Goal: Book appointment/travel/reservation

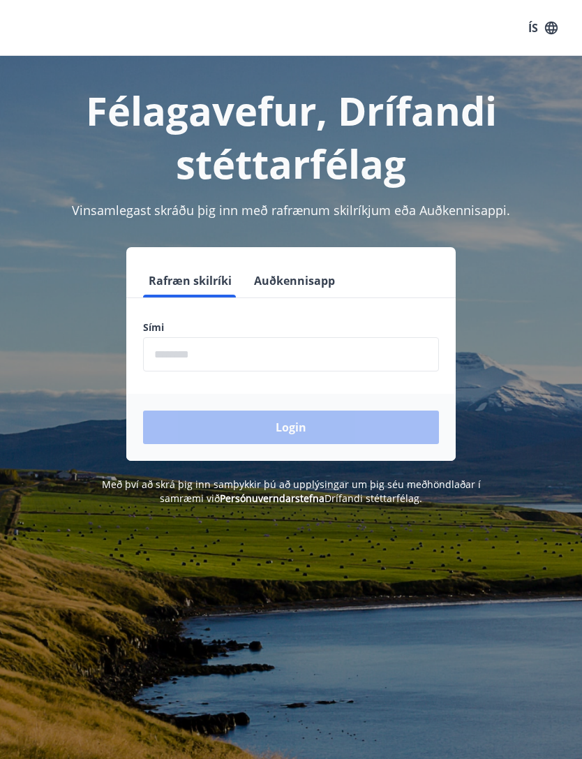
click at [402, 367] on input "phone" at bounding box center [291, 354] width 296 height 34
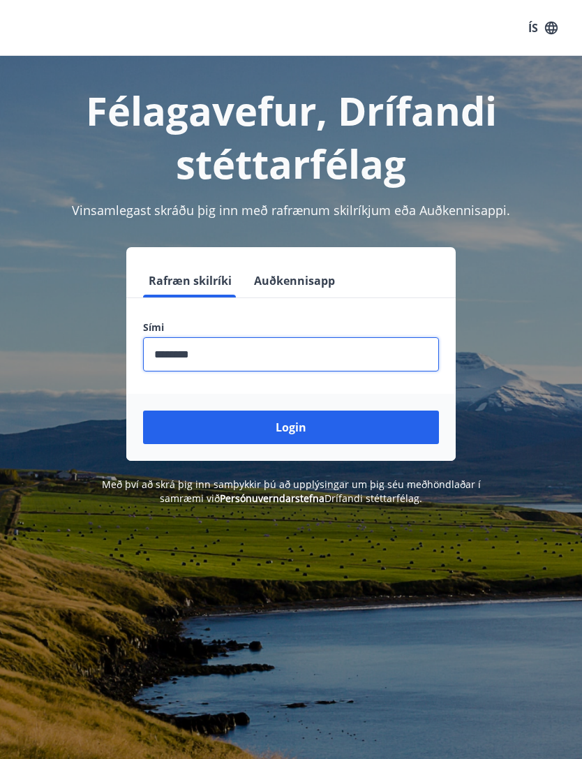
type input "********"
click at [346, 430] on button "Login" at bounding box center [291, 427] width 296 height 34
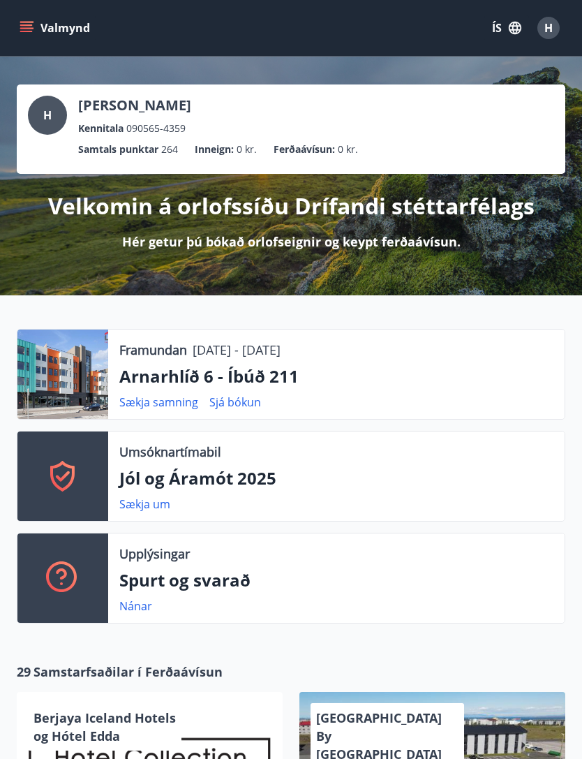
click at [39, 36] on button "Valmynd" at bounding box center [56, 27] width 79 height 25
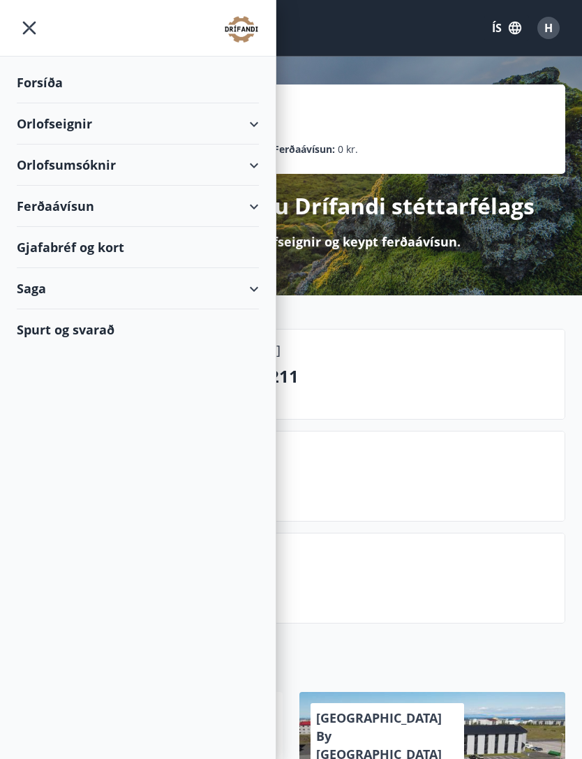
click at [188, 121] on div "Orlofseignir" at bounding box center [138, 123] width 242 height 41
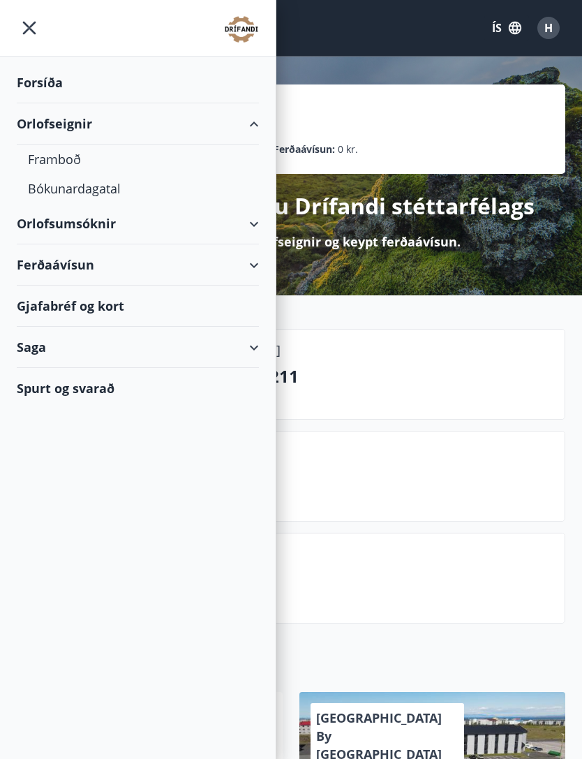
click at [78, 155] on div "Framboð" at bounding box center [138, 159] width 220 height 29
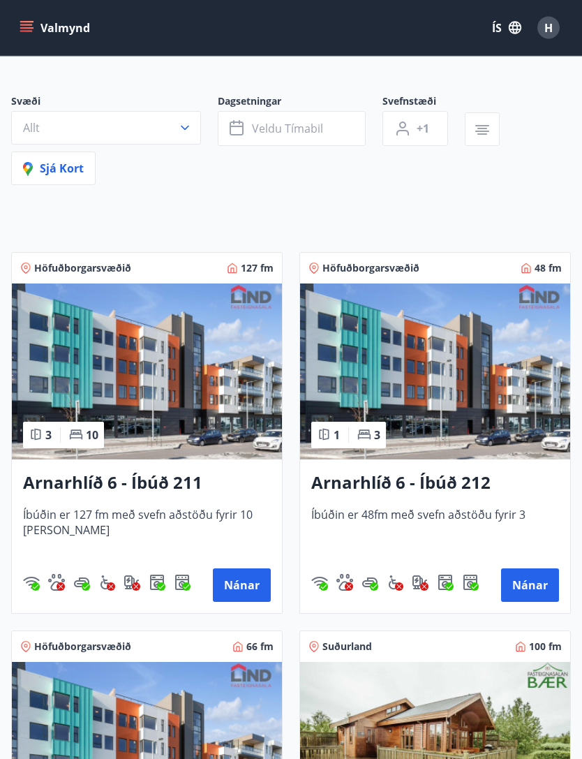
click at [253, 585] on button "Nánar" at bounding box center [242, 586] width 58 height 34
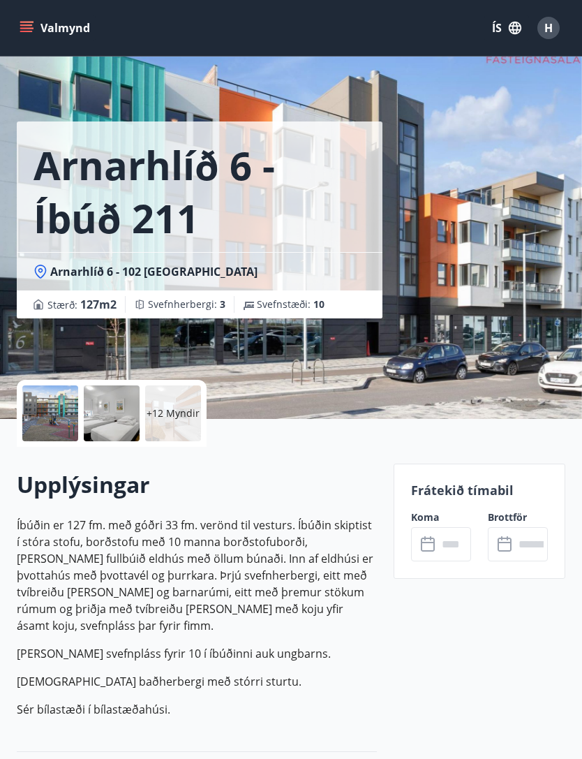
click at [452, 550] on input "text" at bounding box center [455, 544] width 34 height 34
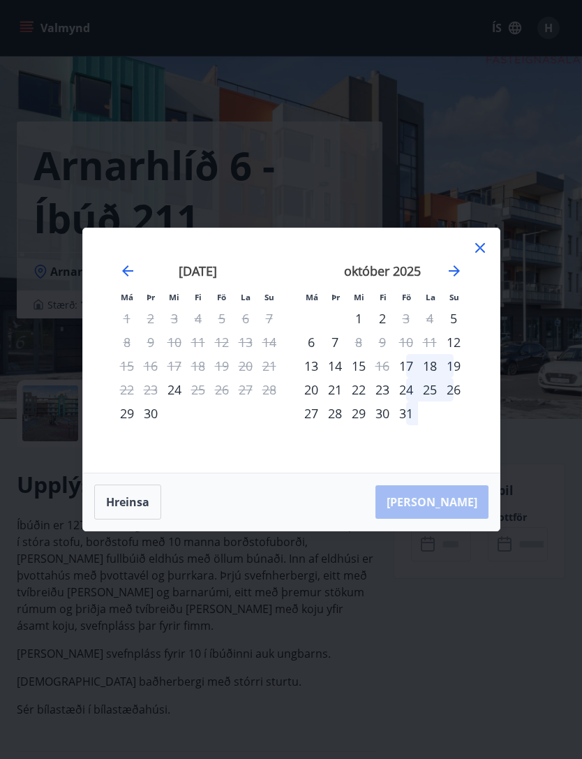
click at [177, 401] on div "24" at bounding box center [175, 390] width 24 height 24
click at [204, 401] on div "25" at bounding box center [198, 390] width 24 height 24
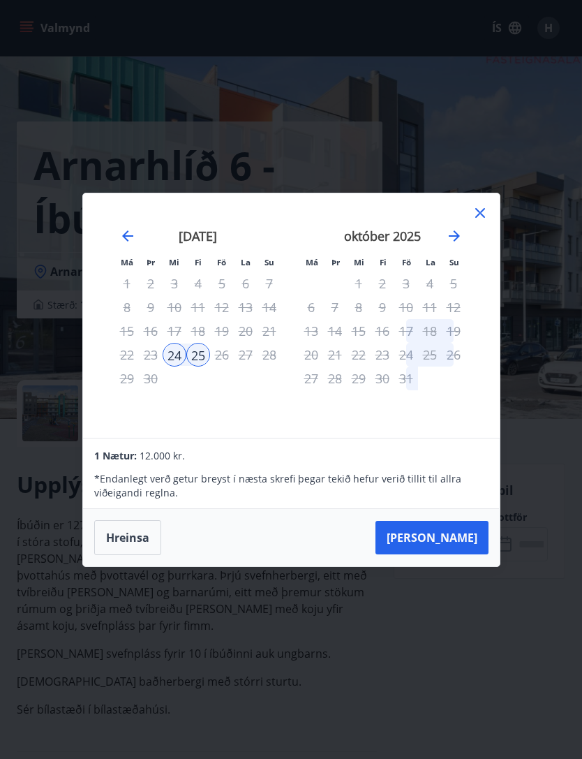
click at [457, 554] on button "[PERSON_NAME]" at bounding box center [432, 538] width 113 height 34
click at [468, 554] on button "[PERSON_NAME]" at bounding box center [432, 538] width 113 height 34
click at [487, 221] on icon at bounding box center [480, 213] width 17 height 17
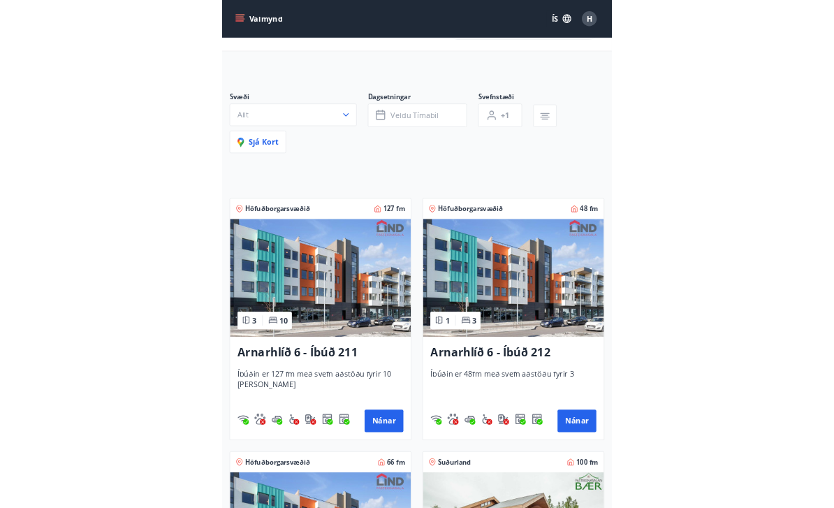
scroll to position [139, 0]
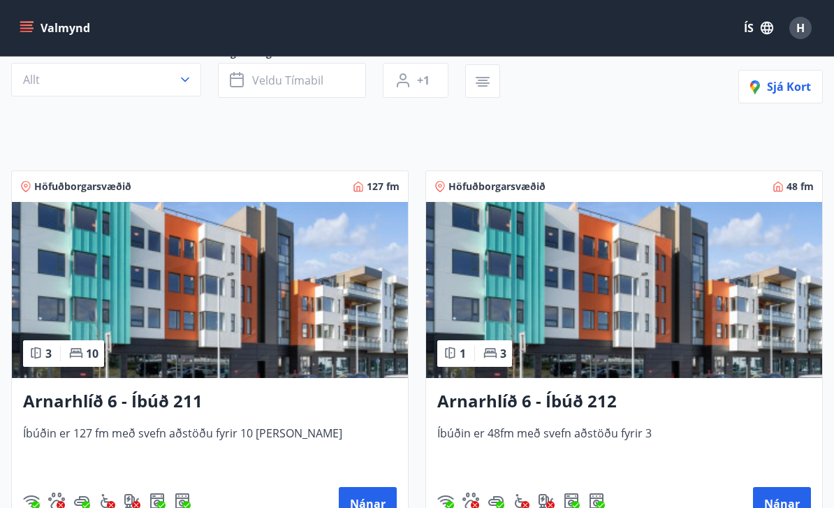
click at [582, 27] on span "H" at bounding box center [800, 27] width 8 height 15
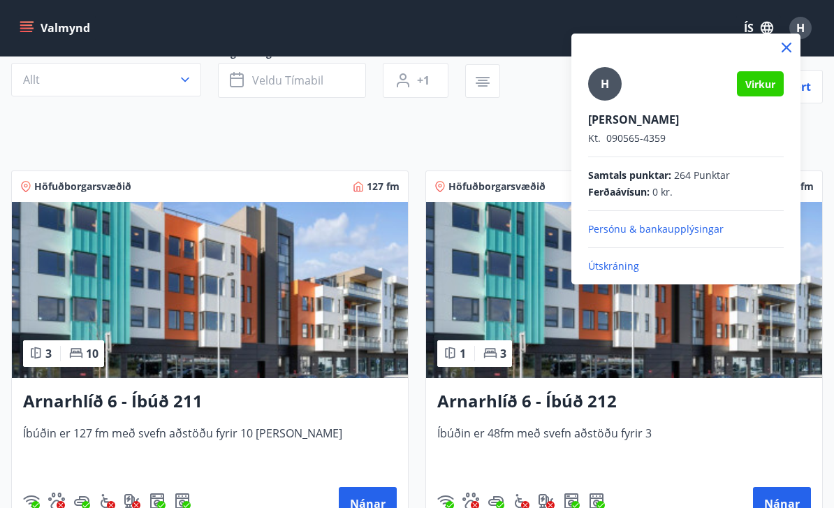
click at [582, 266] on p "Útskráning" at bounding box center [685, 266] width 195 height 14
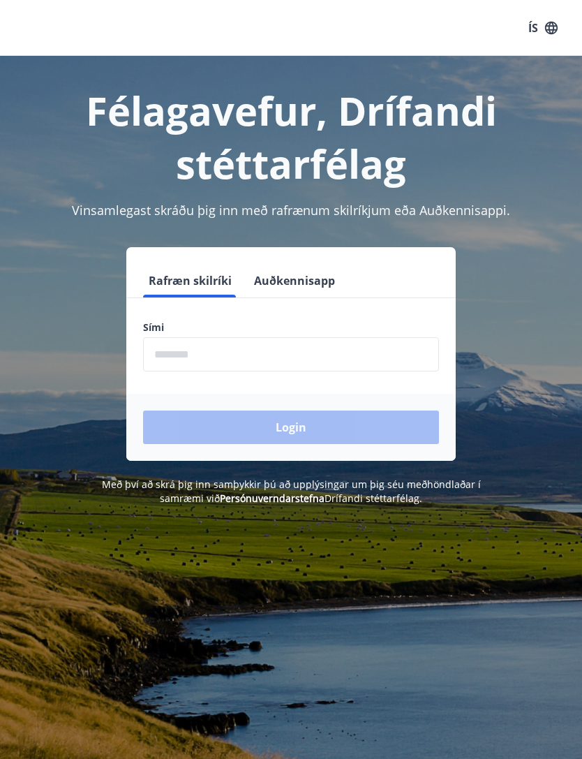
click at [402, 348] on input "phone" at bounding box center [291, 354] width 296 height 34
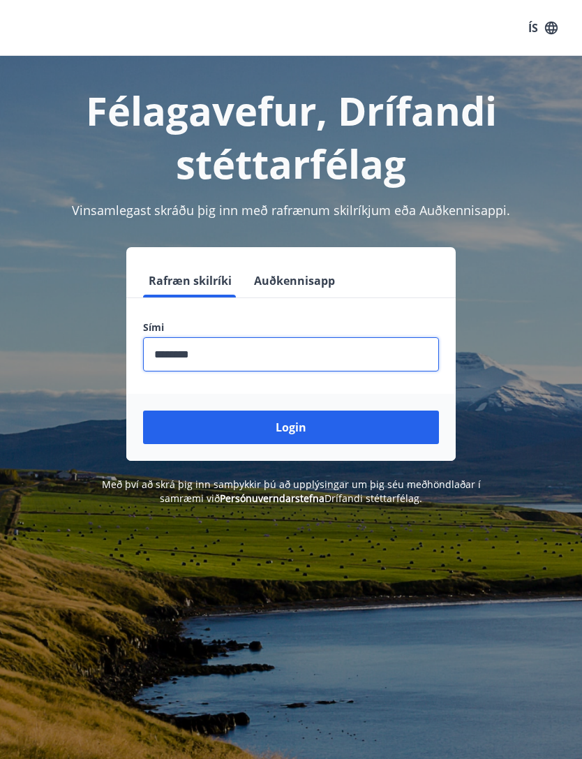
type input "********"
click at [365, 429] on button "Login" at bounding box center [291, 427] width 296 height 34
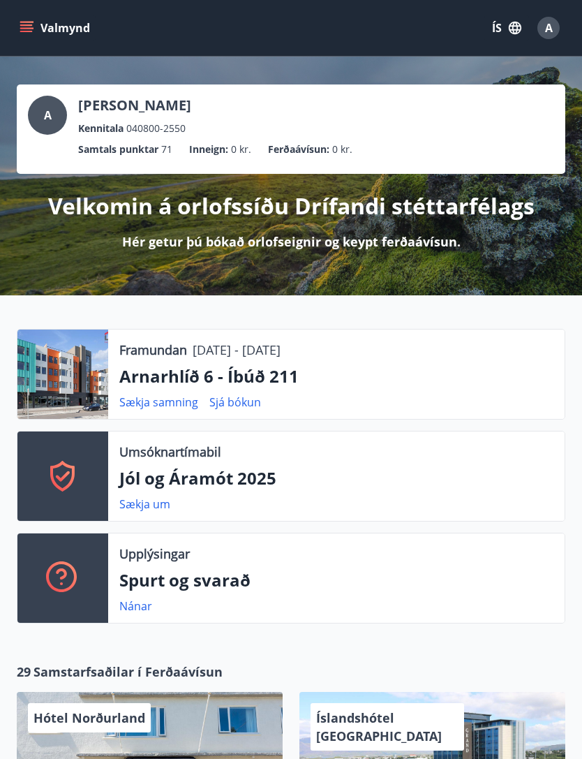
click at [548, 28] on span "A" at bounding box center [549, 27] width 8 height 15
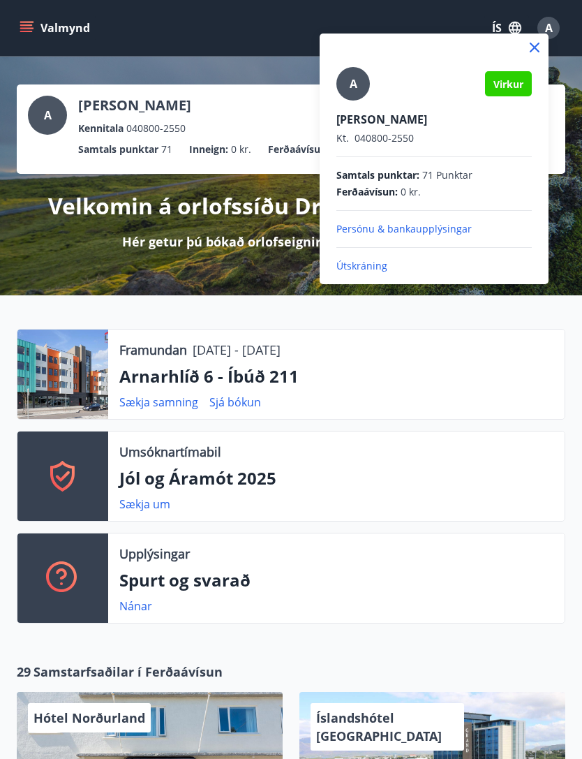
click at [344, 381] on div at bounding box center [291, 379] width 582 height 759
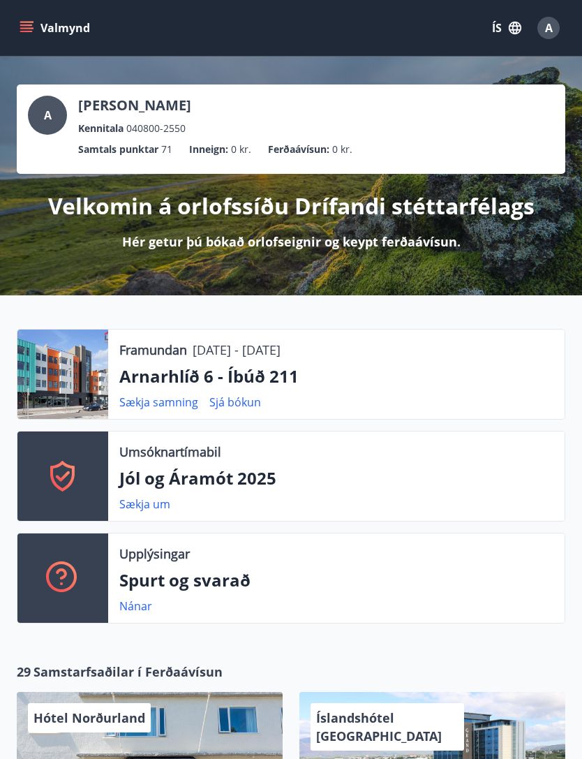
click at [19, 12] on div "Valmynd ÍS A" at bounding box center [291, 28] width 549 height 34
click at [27, 21] on icon "menu" at bounding box center [27, 28] width 14 height 14
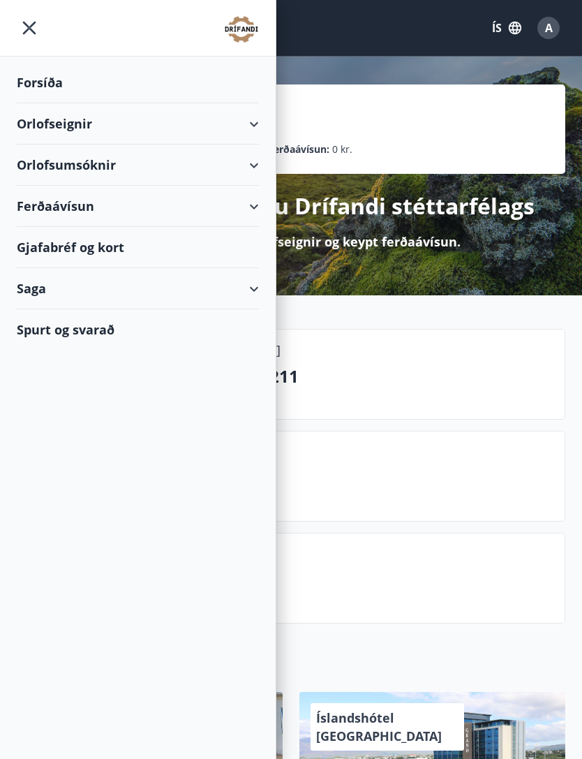
click at [252, 123] on div "Orlofseignir" at bounding box center [138, 123] width 242 height 41
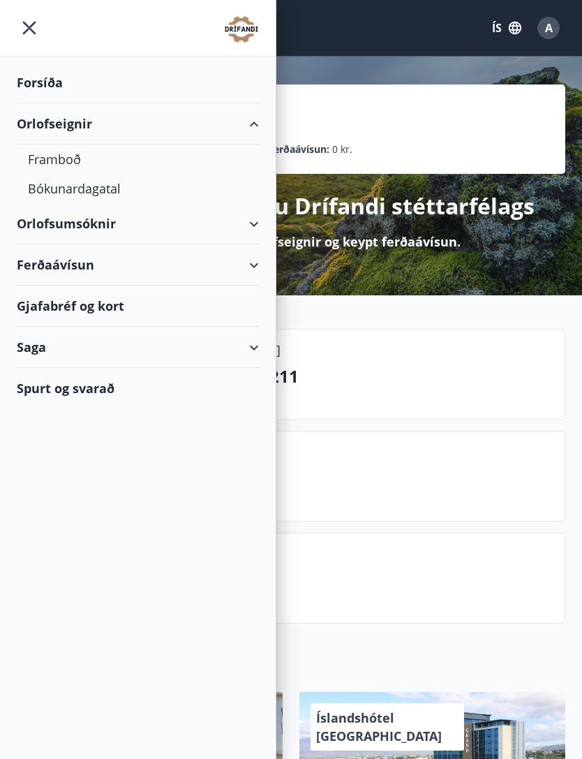
click at [61, 158] on div "Framboð" at bounding box center [138, 159] width 220 height 29
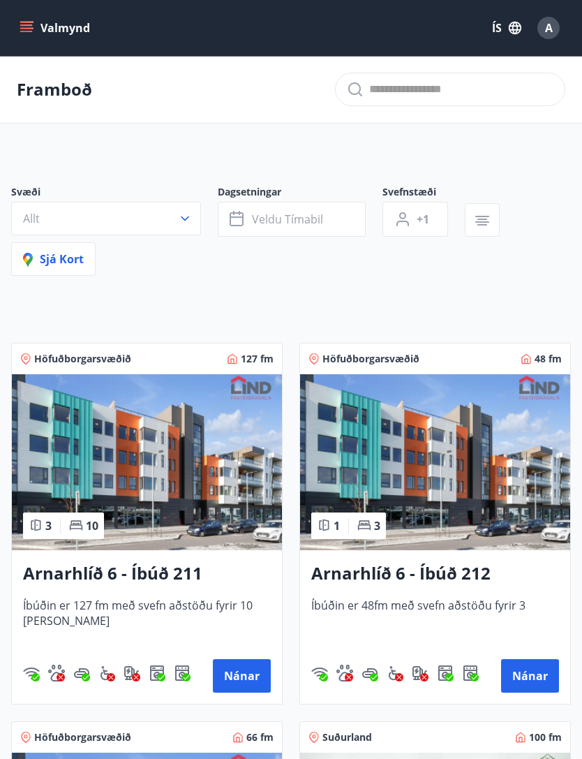
click at [188, 480] on img at bounding box center [147, 462] width 270 height 176
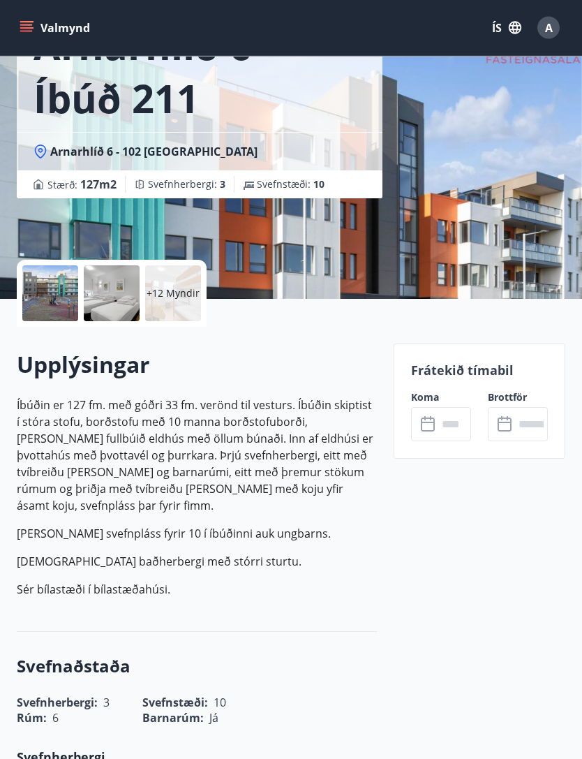
click at [431, 413] on div "​ ​" at bounding box center [441, 425] width 60 height 34
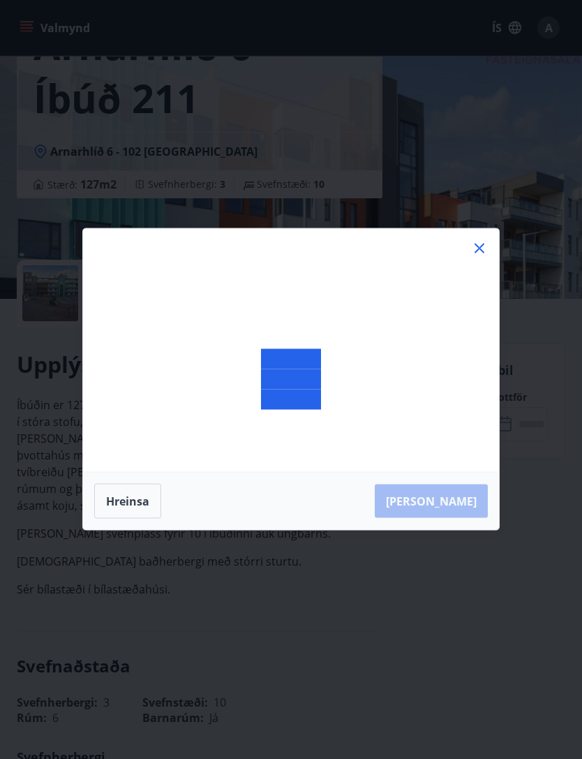
scroll to position [120, 0]
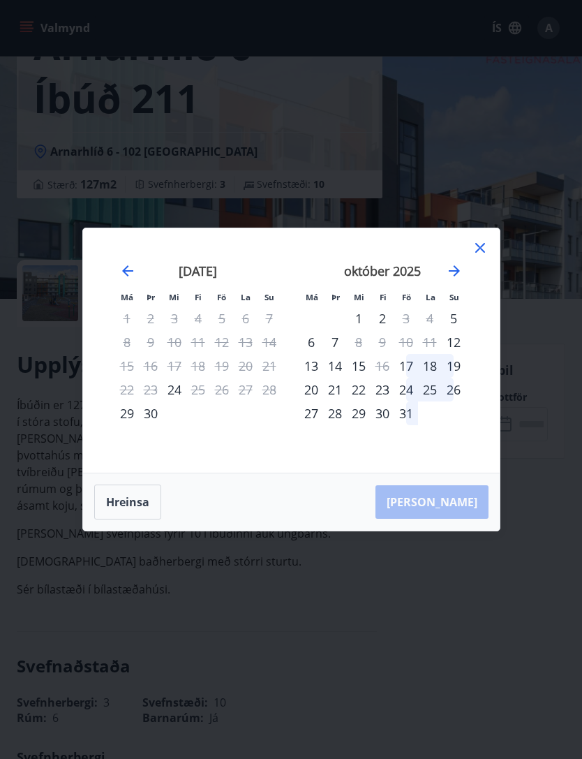
click at [168, 401] on div "24" at bounding box center [175, 390] width 24 height 24
click at [173, 401] on div "24" at bounding box center [175, 390] width 24 height 24
click at [480, 253] on icon at bounding box center [480, 248] width 10 height 10
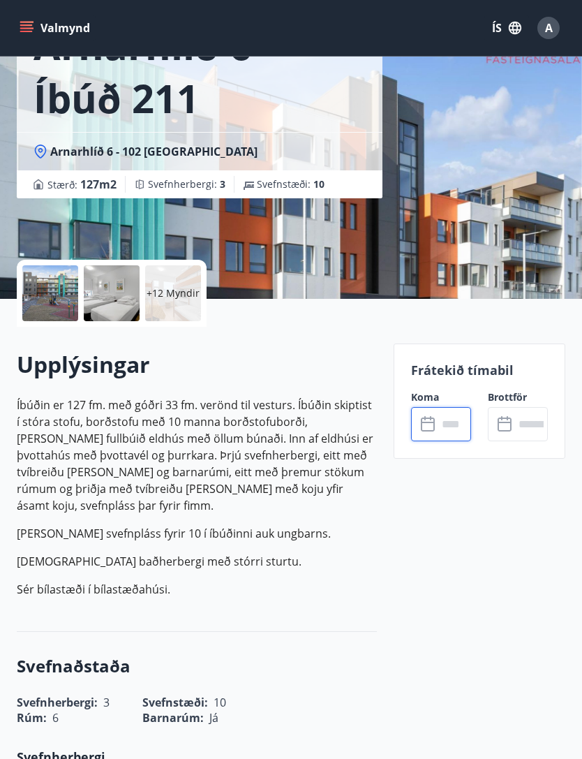
click at [438, 415] on input "text" at bounding box center [455, 424] width 34 height 34
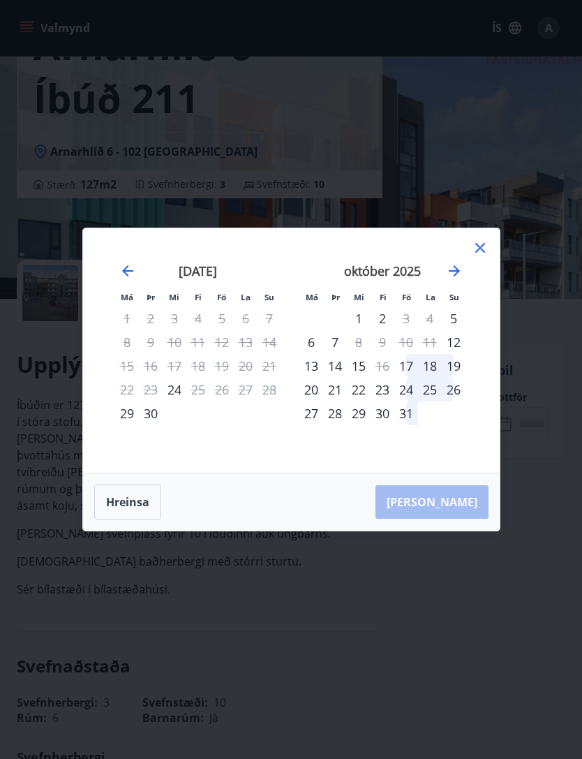
click at [170, 401] on div "24" at bounding box center [175, 390] width 24 height 24
click at [202, 401] on div "25" at bounding box center [198, 390] width 24 height 24
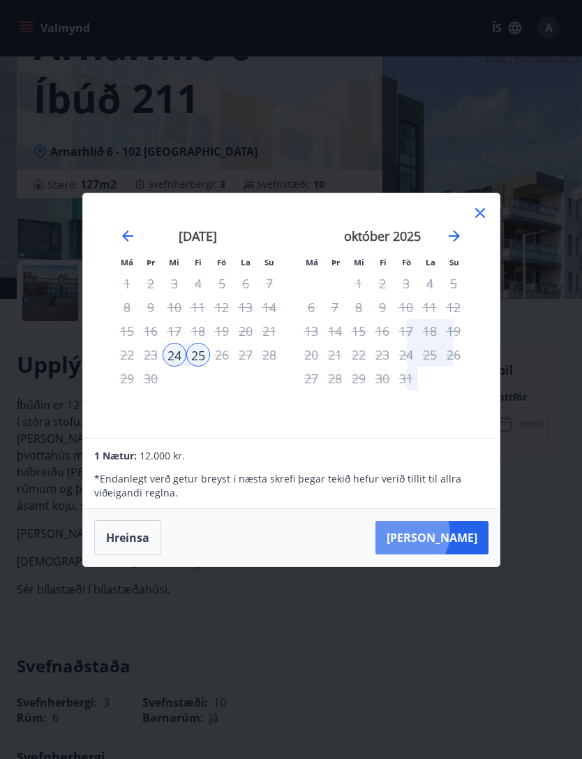
click at [447, 554] on button "[PERSON_NAME]" at bounding box center [432, 538] width 113 height 34
click at [449, 554] on button "[PERSON_NAME]" at bounding box center [432, 538] width 113 height 34
click at [452, 546] on button "[PERSON_NAME]" at bounding box center [432, 538] width 113 height 34
click at [462, 554] on button "[PERSON_NAME]" at bounding box center [432, 538] width 113 height 34
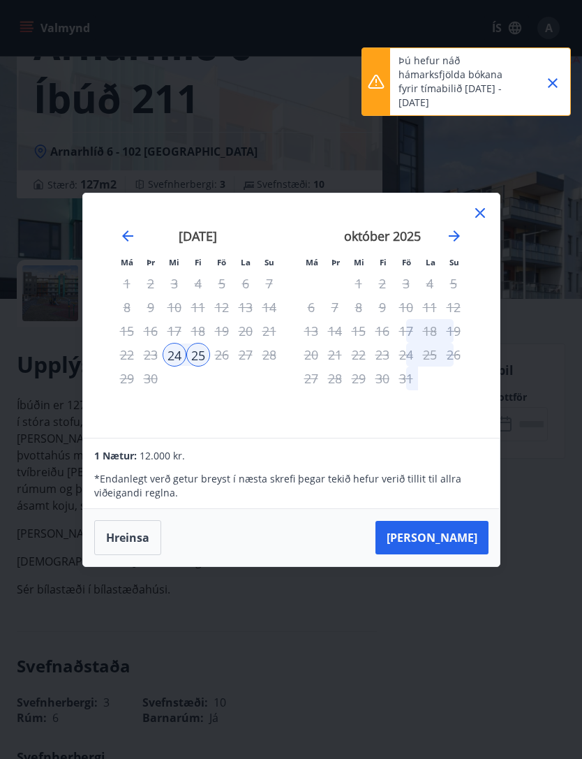
click at [462, 554] on button "[PERSON_NAME]" at bounding box center [432, 538] width 113 height 34
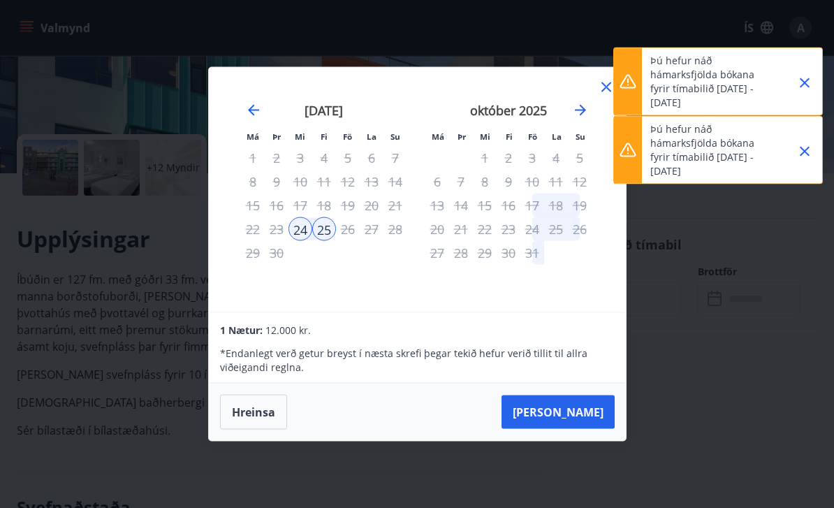
scroll to position [246, 0]
